Goal: Navigation & Orientation: Go to known website

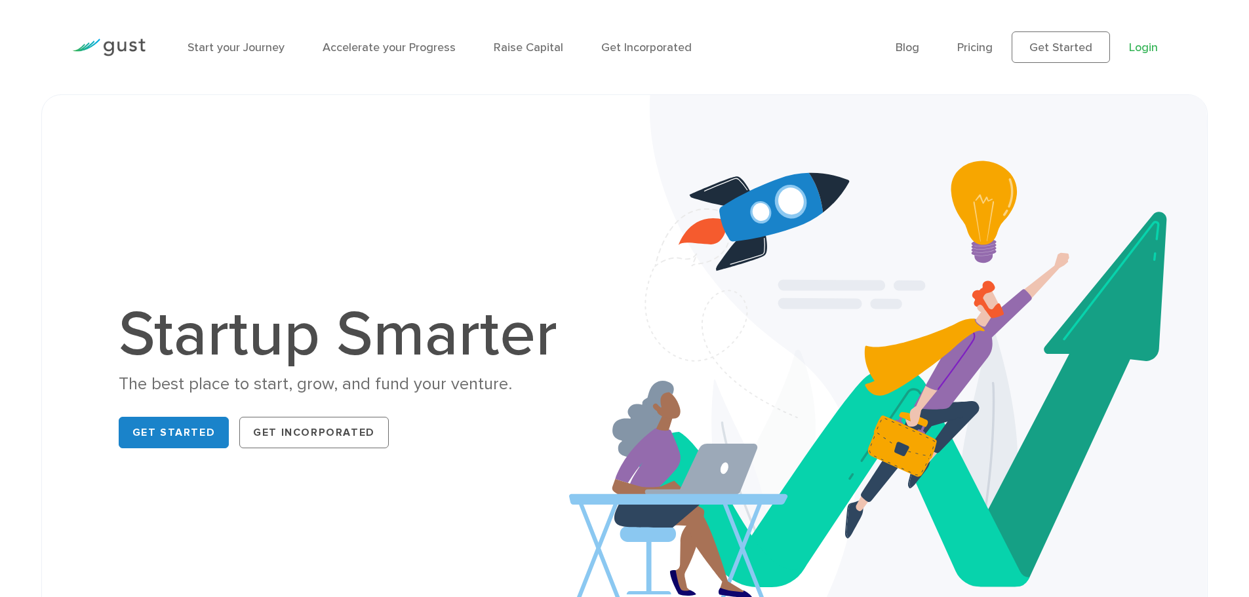
click at [1145, 47] on link "Login" at bounding box center [1143, 48] width 29 height 14
click at [1142, 47] on link "Login" at bounding box center [1143, 48] width 29 height 14
click at [1141, 41] on link "Login" at bounding box center [1143, 48] width 29 height 14
click at [1144, 44] on link "Login" at bounding box center [1143, 48] width 29 height 14
